Goal: Download file/media

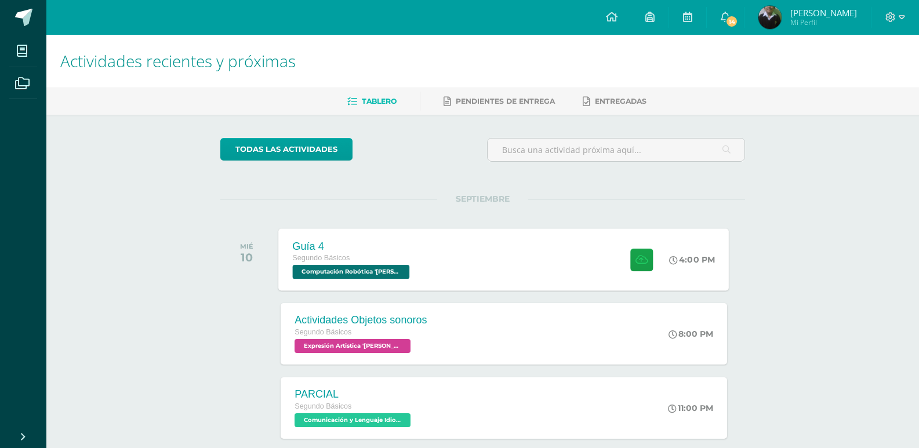
click at [405, 268] on span "Computación Robótica '[PERSON_NAME]'" at bounding box center [351, 272] width 117 height 14
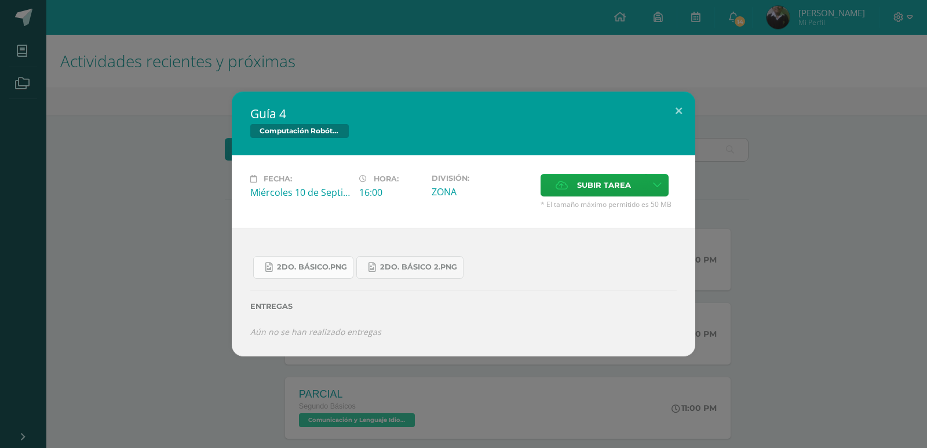
click at [319, 260] on link "2do. Básico.png" at bounding box center [303, 267] width 100 height 23
click at [411, 277] on link "2do. Básico 2.png" at bounding box center [409, 267] width 107 height 23
click at [669, 125] on div "Guía 4 Computación Robótica Fecha: [DATE] Hora: 16:00 División: Subir tarea" at bounding box center [464, 224] width 464 height 265
click at [660, 111] on h2 "Guía 4" at bounding box center [463, 113] width 427 height 16
click at [690, 103] on button at bounding box center [678, 111] width 33 height 39
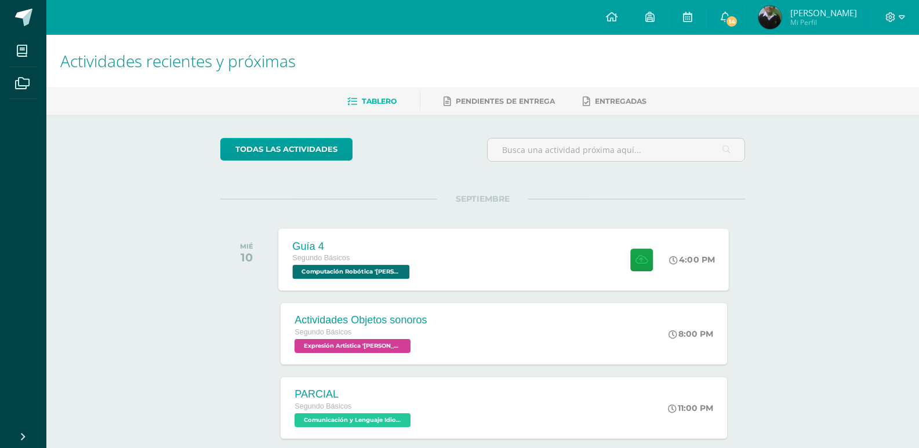
click at [330, 267] on span "Computación Robótica '[PERSON_NAME]'" at bounding box center [351, 272] width 117 height 14
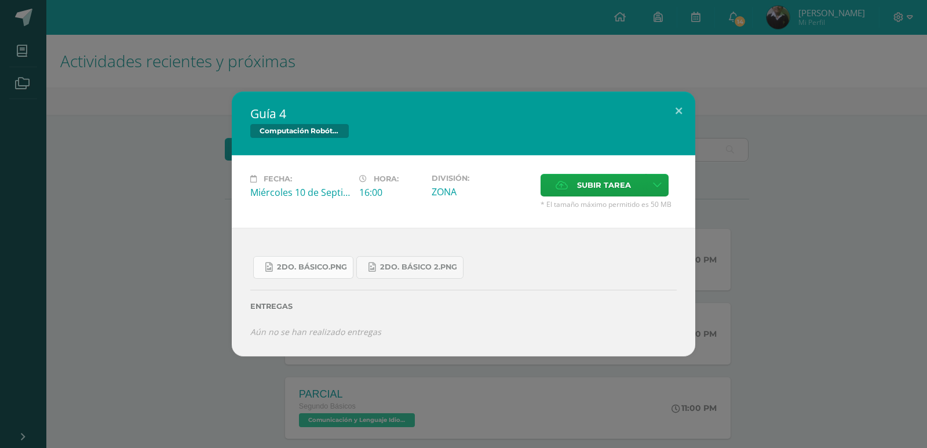
click at [339, 260] on link "2do. Básico.png" at bounding box center [303, 267] width 100 height 23
click at [604, 187] on span "Subir tarea" at bounding box center [604, 184] width 54 height 21
click at [0, 0] on input "Subir tarea" at bounding box center [0, 0] width 0 height 0
